Goal: Navigation & Orientation: Find specific page/section

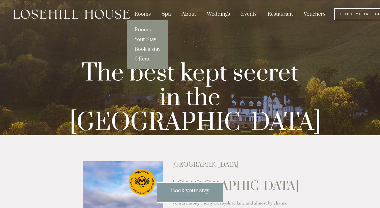
click at [143, 30] on link "Rooms" at bounding box center [147, 30] width 41 height 10
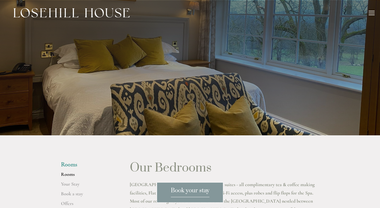
click at [372, 12] on div at bounding box center [371, 14] width 6 height 6
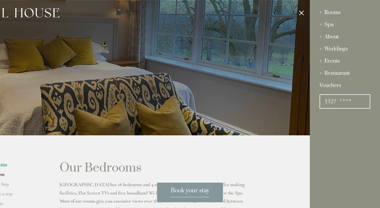
click at [322, 25] on div "Spa" at bounding box center [344, 25] width 51 height 12
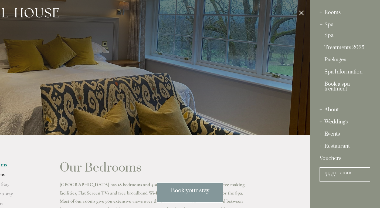
click at [329, 36] on link "Spa" at bounding box center [344, 36] width 41 height 7
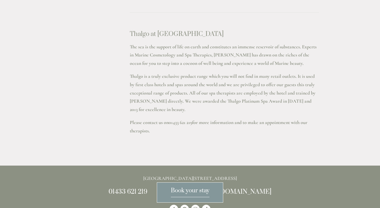
scroll to position [517, 0]
